Goal: Information Seeking & Learning: Stay updated

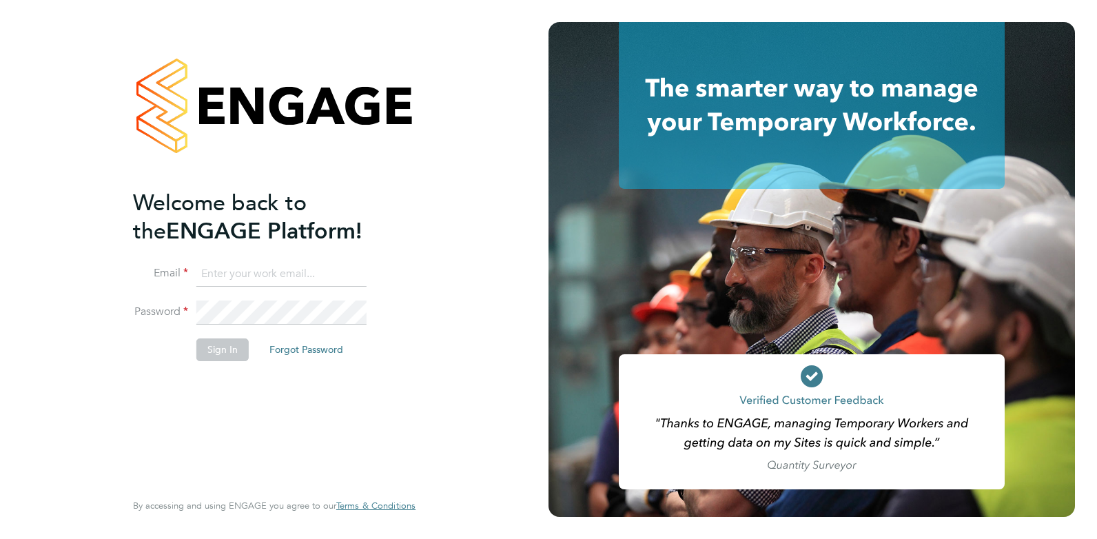
click at [292, 268] on input at bounding box center [281, 274] width 170 height 25
type input "[EMAIL_ADDRESS][DOMAIN_NAME]"
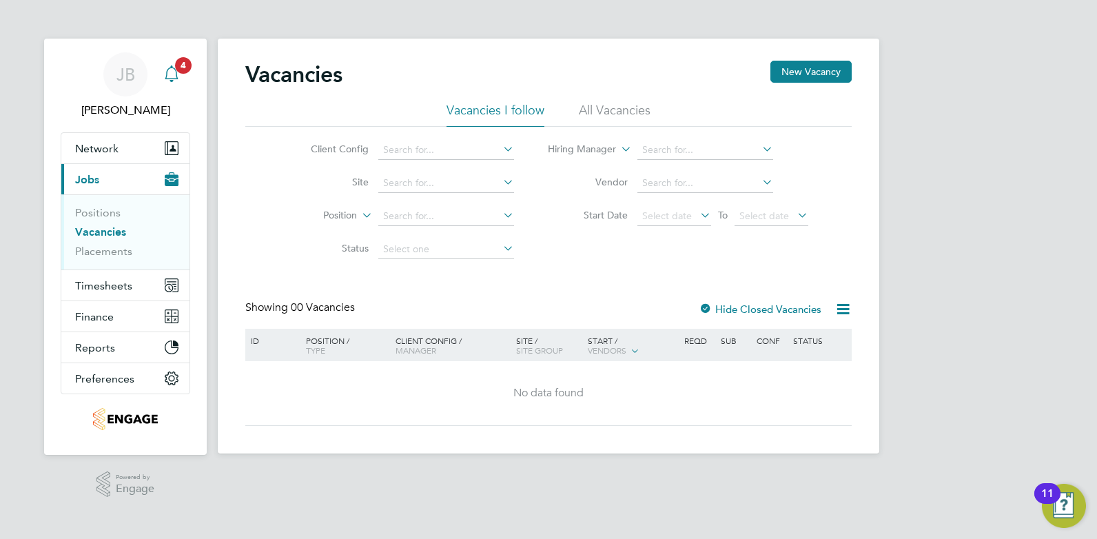
click at [174, 76] on icon "Main navigation" at bounding box center [171, 73] width 17 height 17
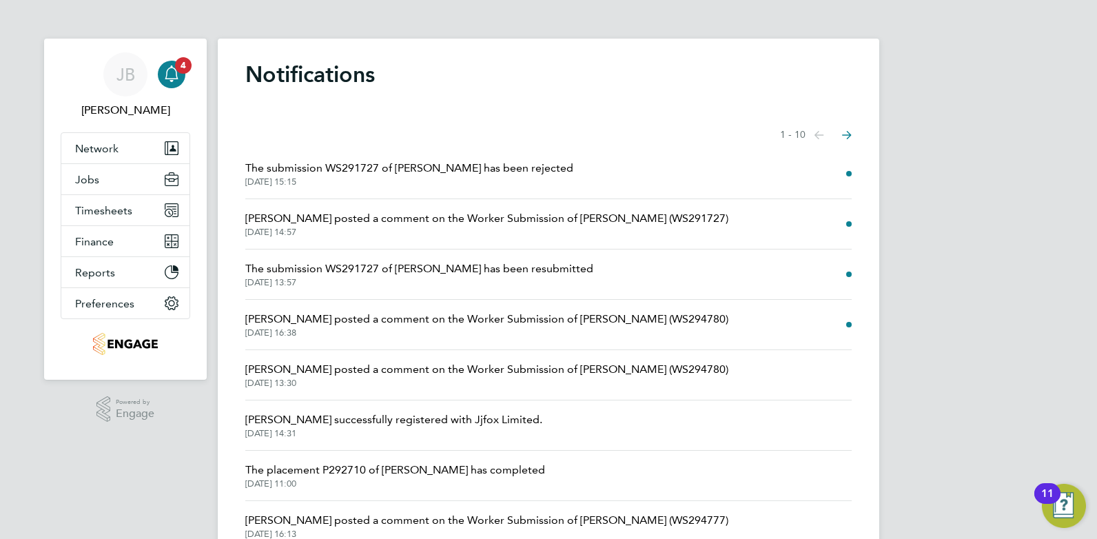
click at [505, 320] on span "[PERSON_NAME] posted a comment on the Worker Submission of [PERSON_NAME] (WS294…" at bounding box center [486, 319] width 483 height 17
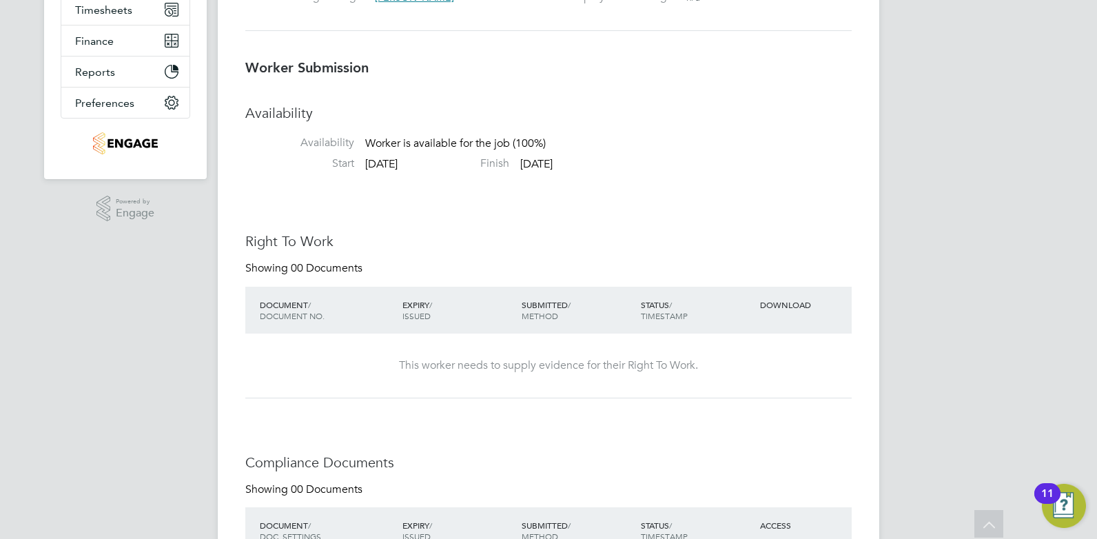
scroll to position [69, 0]
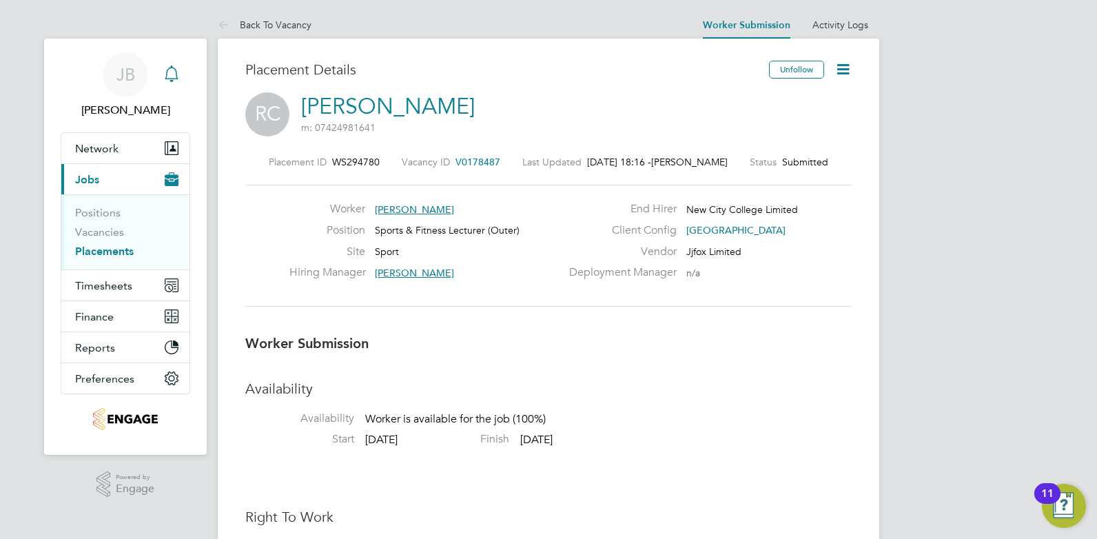
click at [172, 74] on icon "Main navigation" at bounding box center [171, 73] width 17 height 17
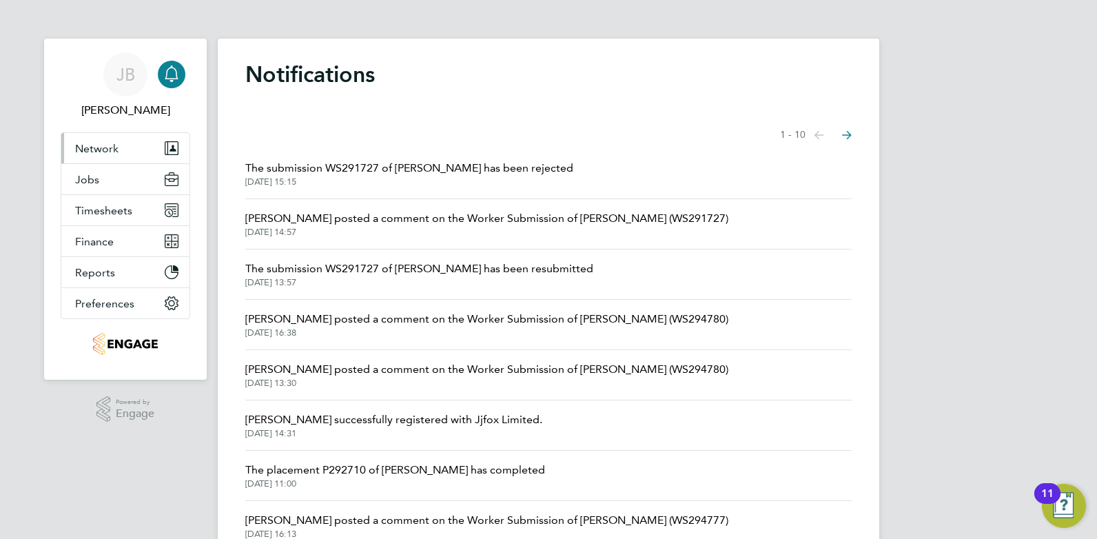
click at [114, 150] on span "Network" at bounding box center [96, 148] width 43 height 13
click at [118, 143] on button "Network" at bounding box center [125, 148] width 128 height 30
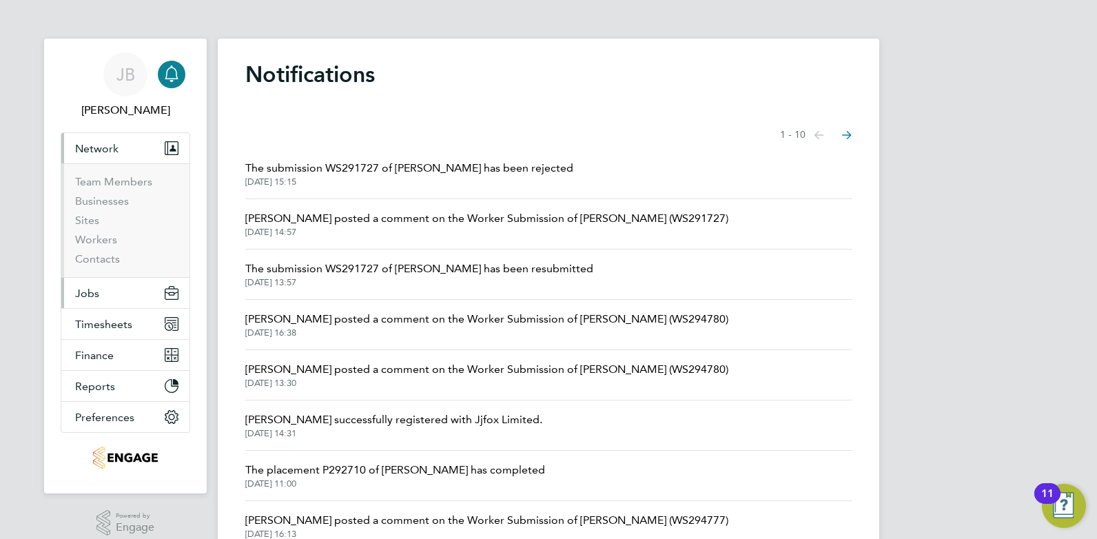
click at [115, 287] on button "Jobs" at bounding box center [125, 293] width 128 height 30
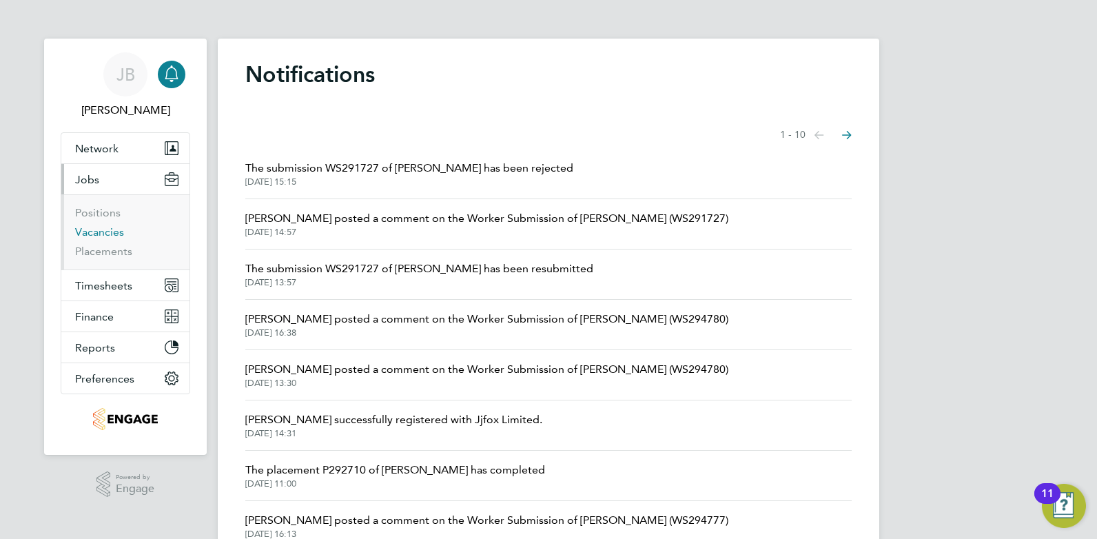
click at [100, 233] on link "Vacancies" at bounding box center [99, 231] width 49 height 13
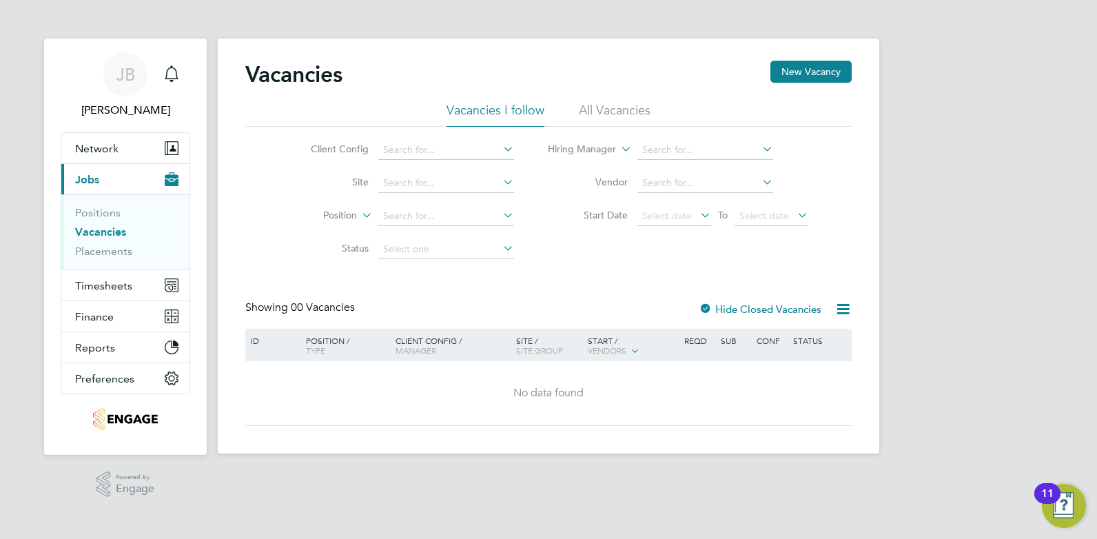
click at [628, 113] on li "All Vacancies" at bounding box center [615, 114] width 72 height 25
